Goal: Task Accomplishment & Management: Use online tool/utility

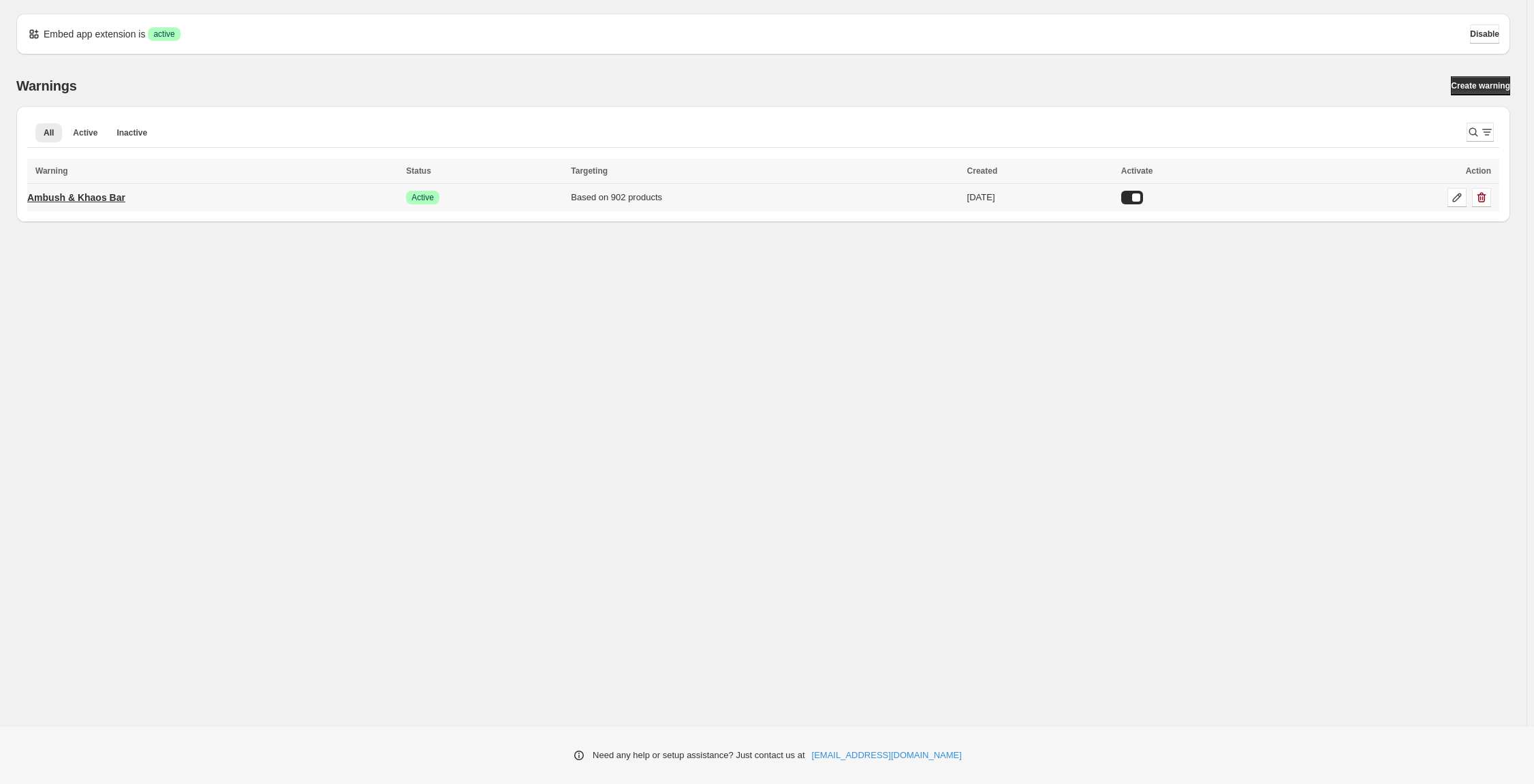
click at [125, 204] on p "Ambush & Khaos Bar" at bounding box center [76, 197] width 98 height 13
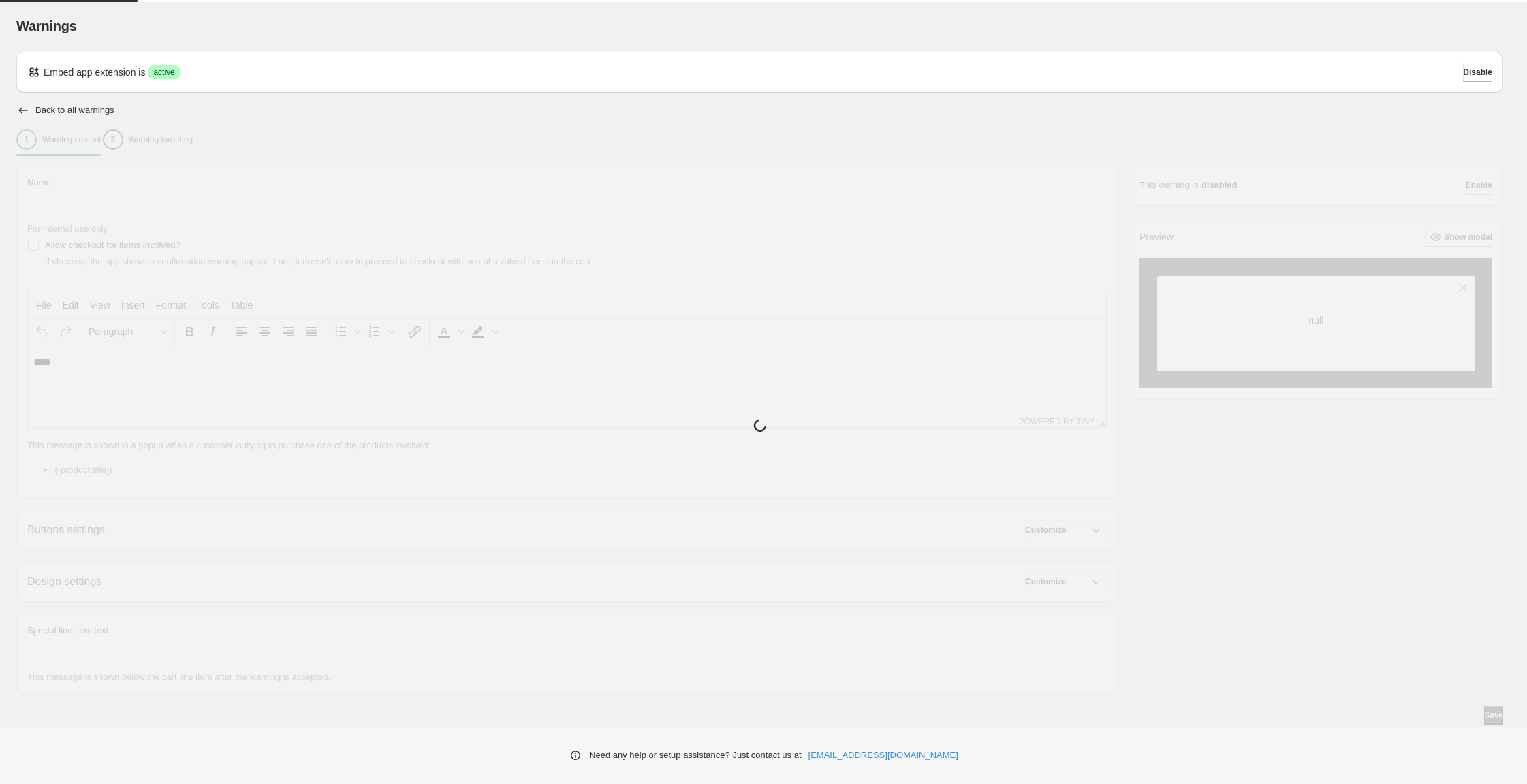
type input "**********"
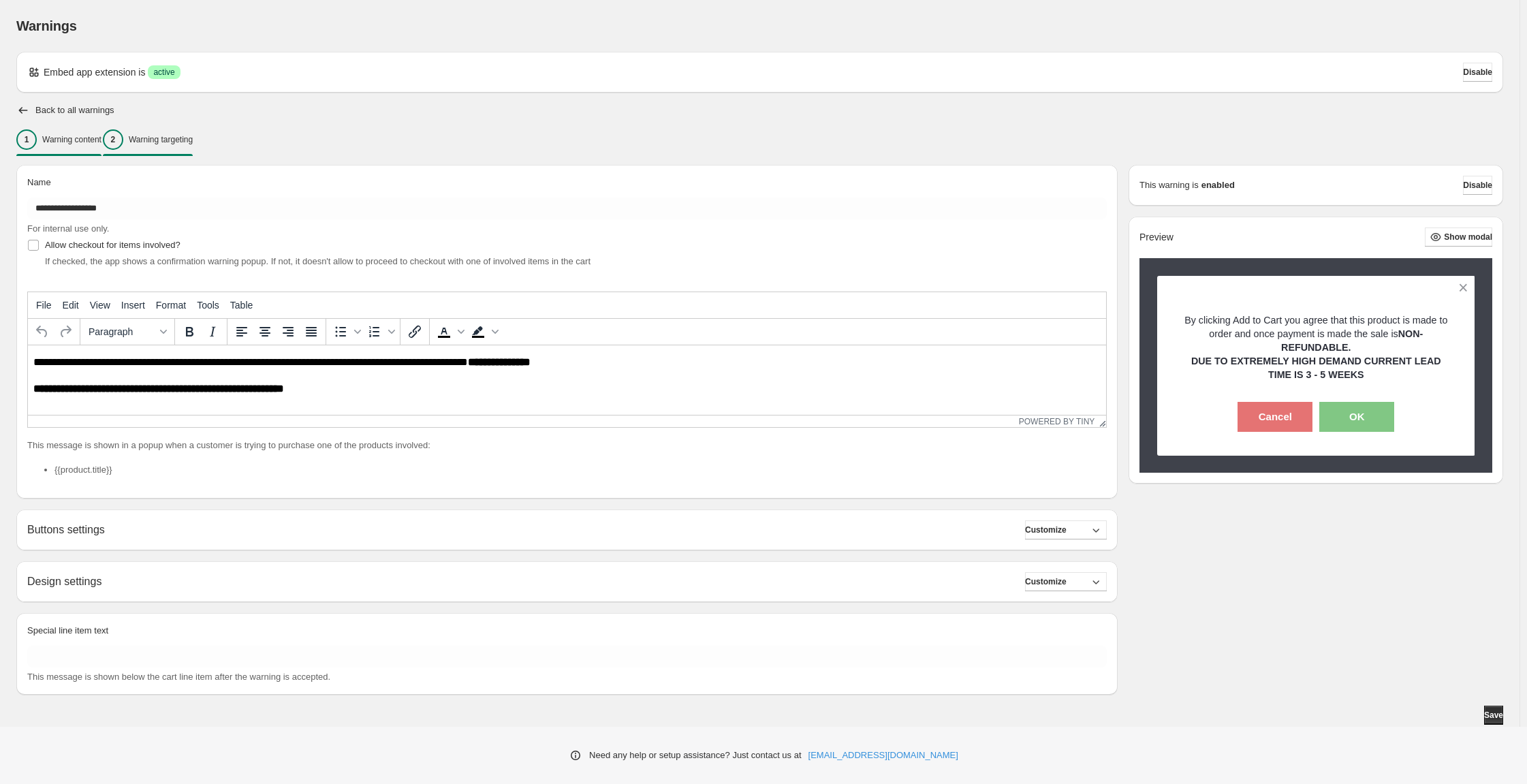
click at [193, 150] on div "2 Warning targeting" at bounding box center [147, 140] width 90 height 21
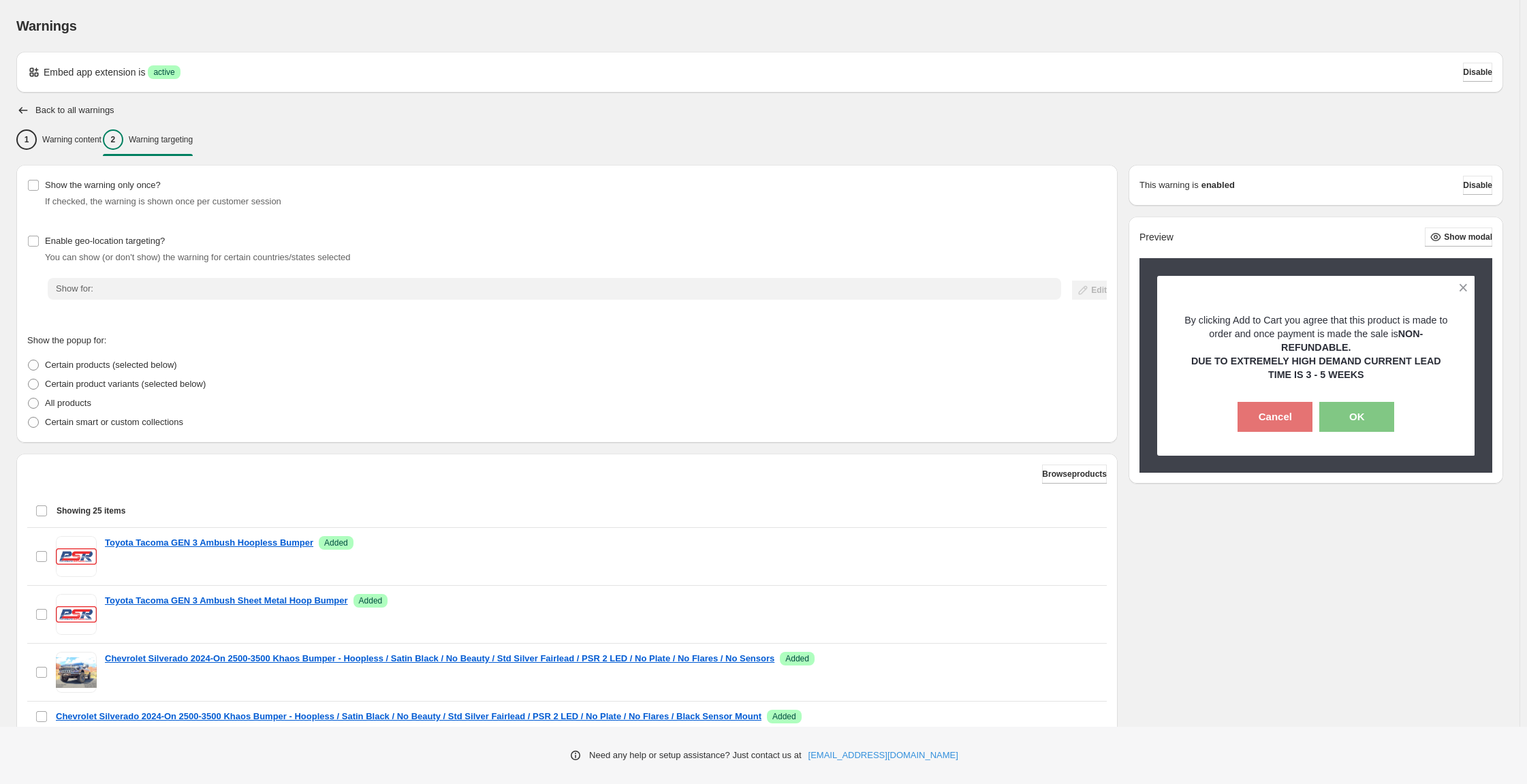
click at [71, 117] on div "Back to all warnings" at bounding box center [760, 110] width 1487 height 13
click at [40, 117] on div "Back to all warnings" at bounding box center [760, 110] width 1487 height 13
click at [28, 117] on icon "button" at bounding box center [23, 110] width 13 height 13
